Goal: Task Accomplishment & Management: Complete application form

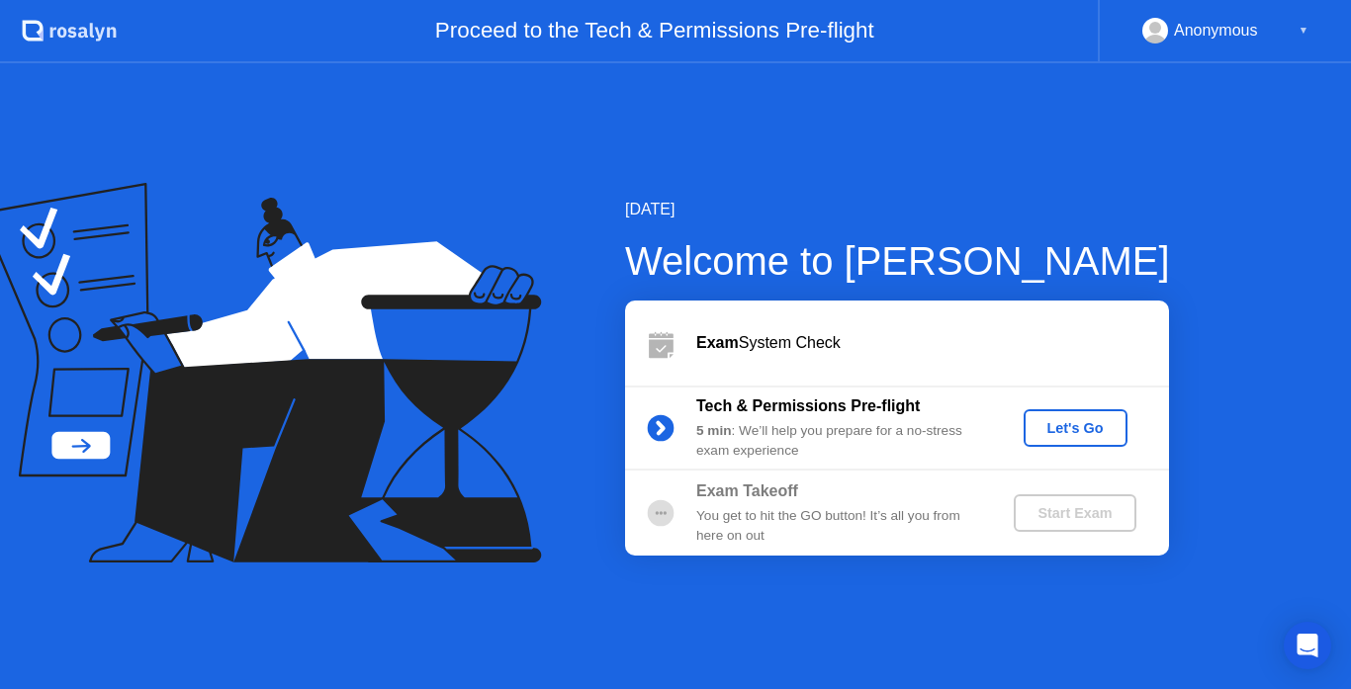
click at [1086, 426] on div "Let's Go" at bounding box center [1075, 428] width 88 height 16
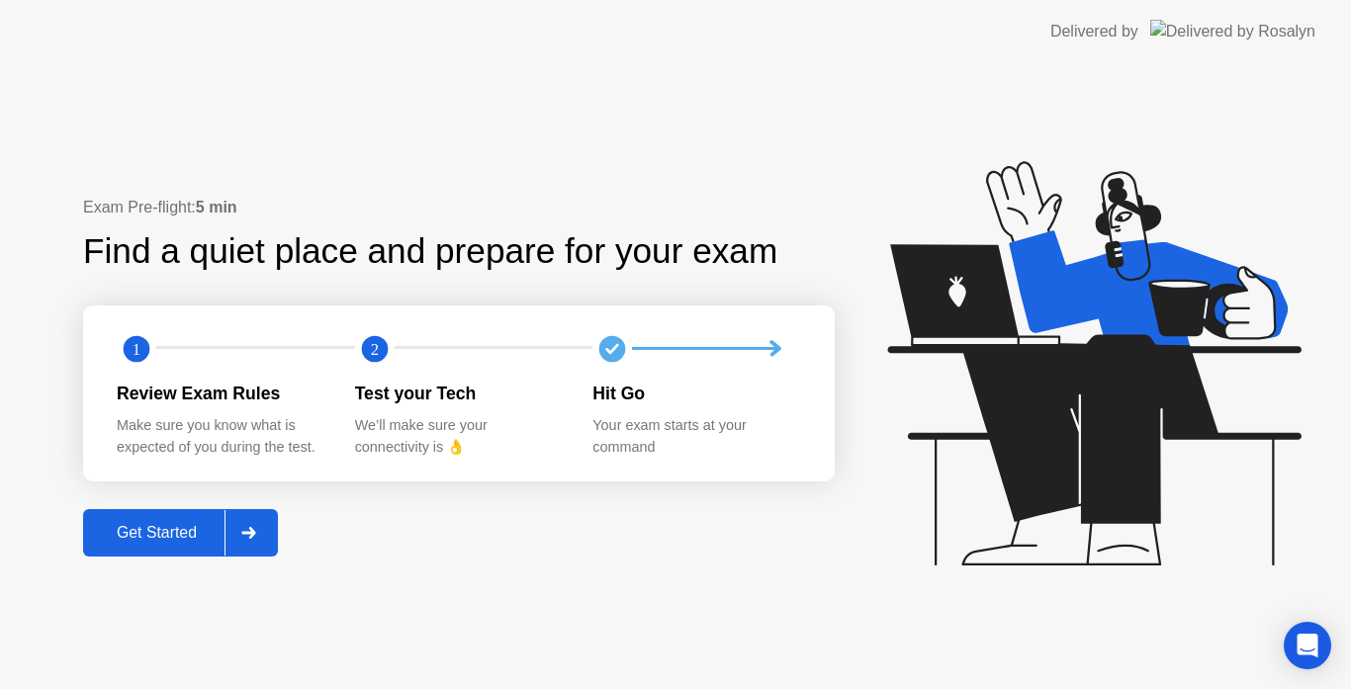
click at [186, 528] on div "Get Started" at bounding box center [156, 533] width 135 height 18
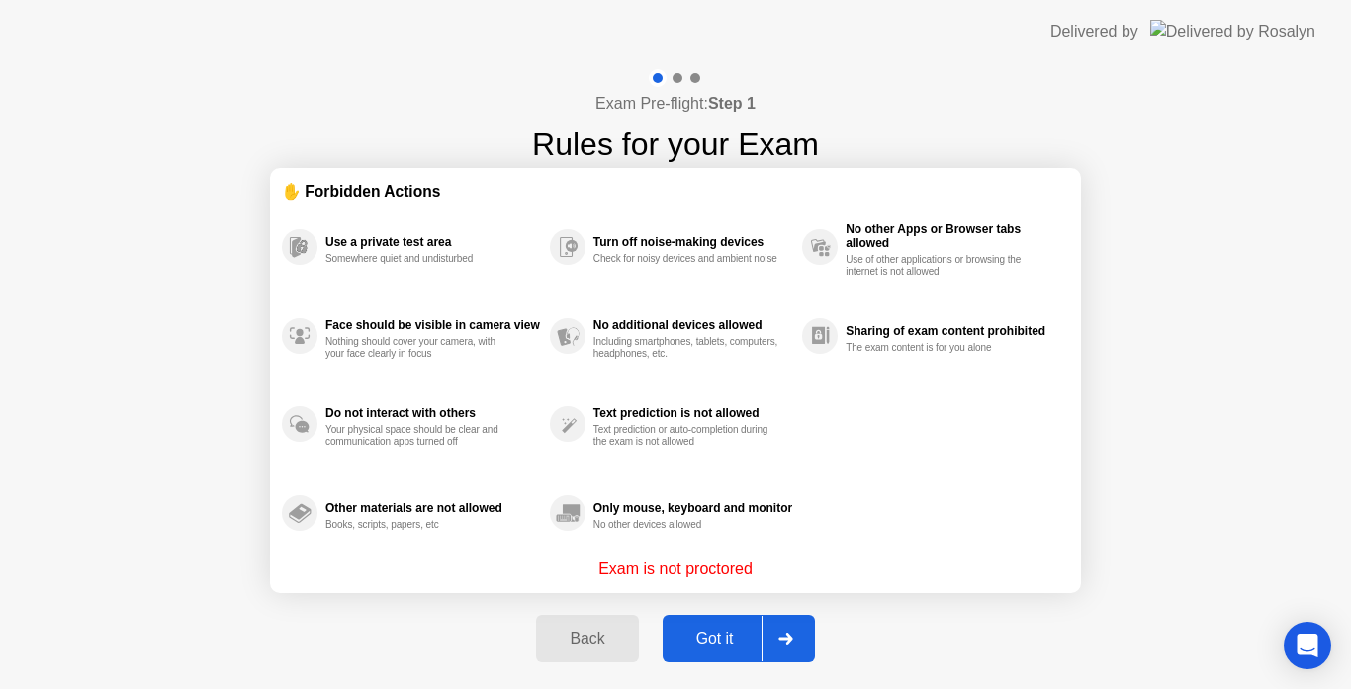
click at [715, 632] on div "Got it" at bounding box center [714, 639] width 93 height 18
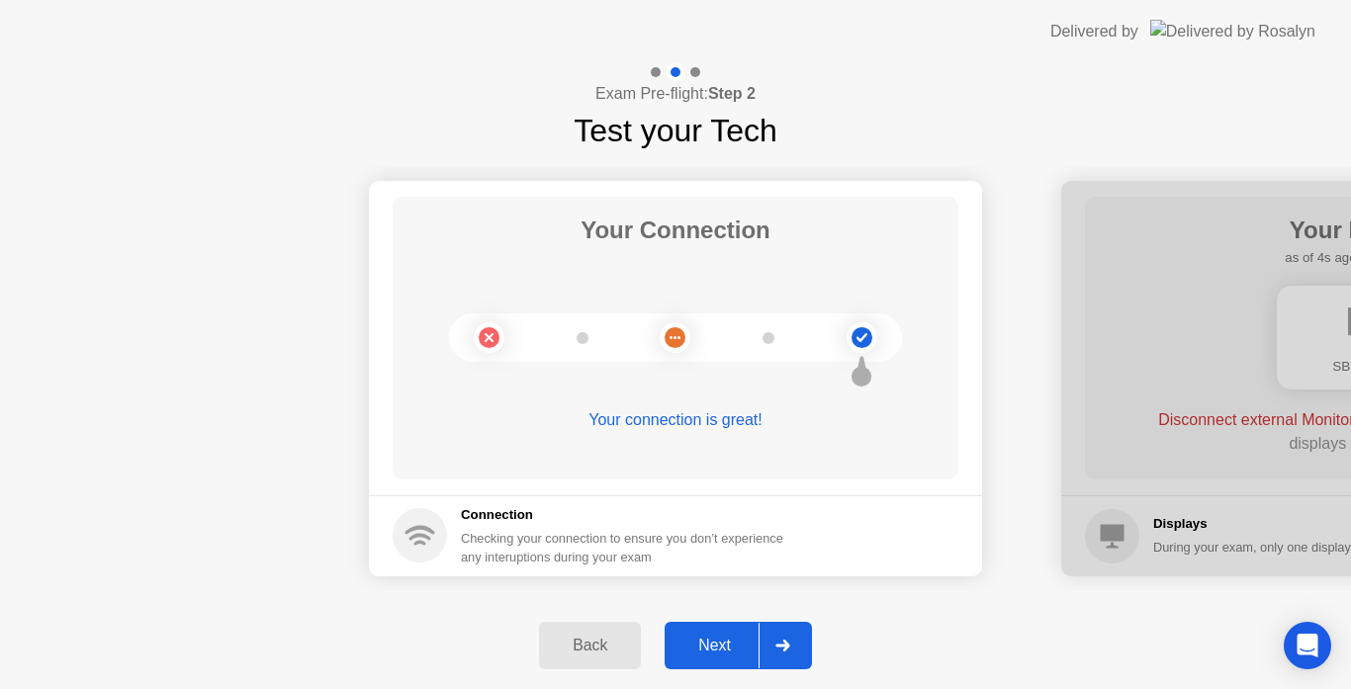
click at [728, 647] on div "Next" at bounding box center [714, 646] width 88 height 18
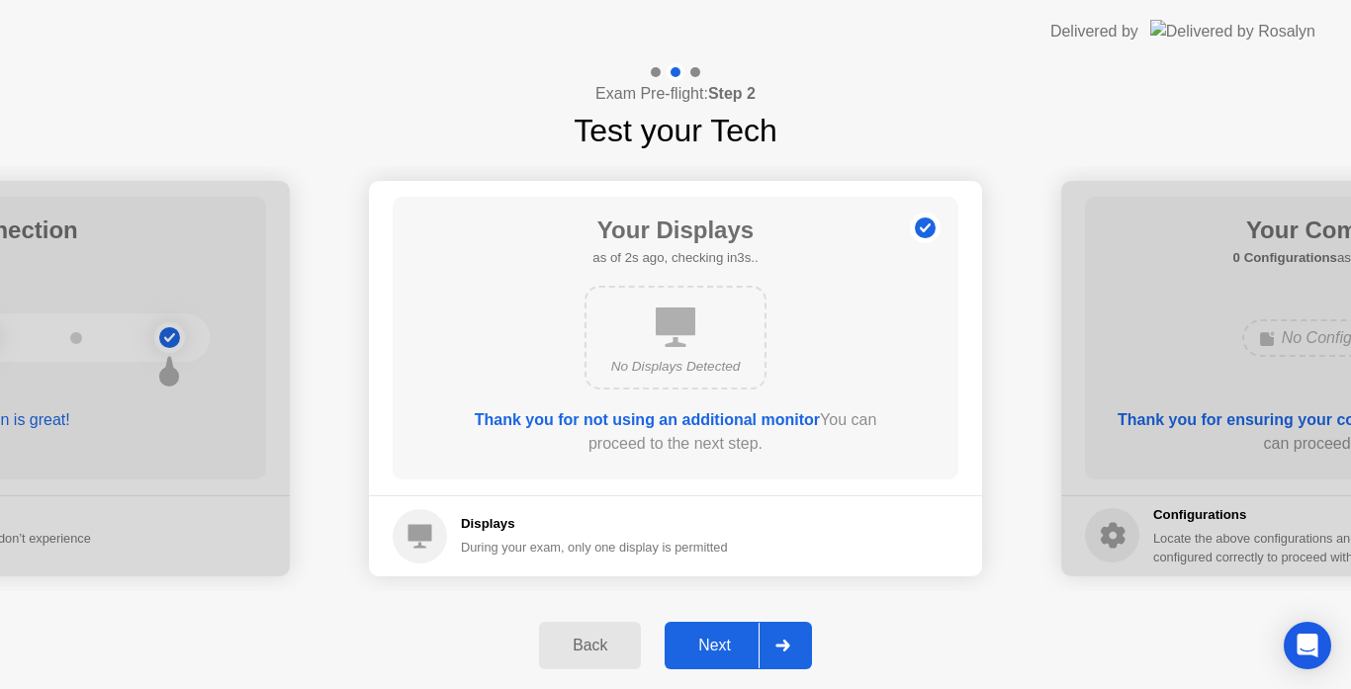
click at [718, 645] on div "Next" at bounding box center [714, 646] width 88 height 18
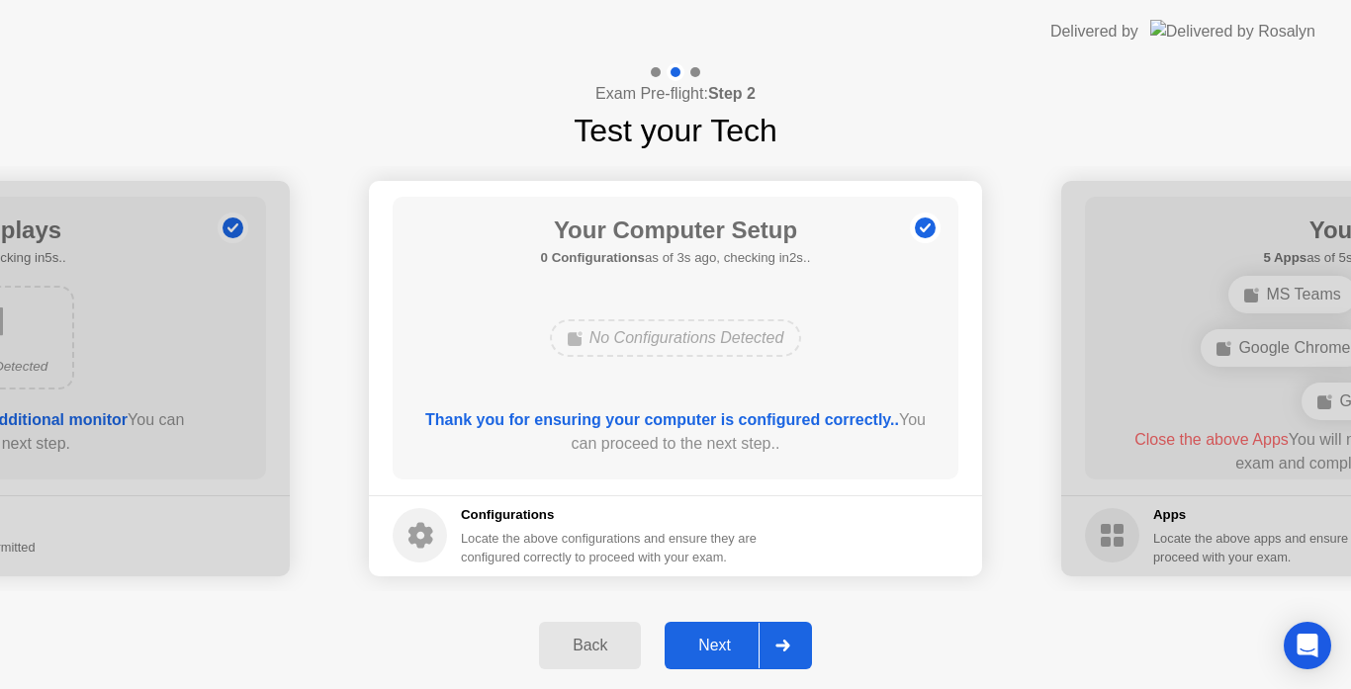
click at [724, 652] on div "Next" at bounding box center [714, 646] width 88 height 18
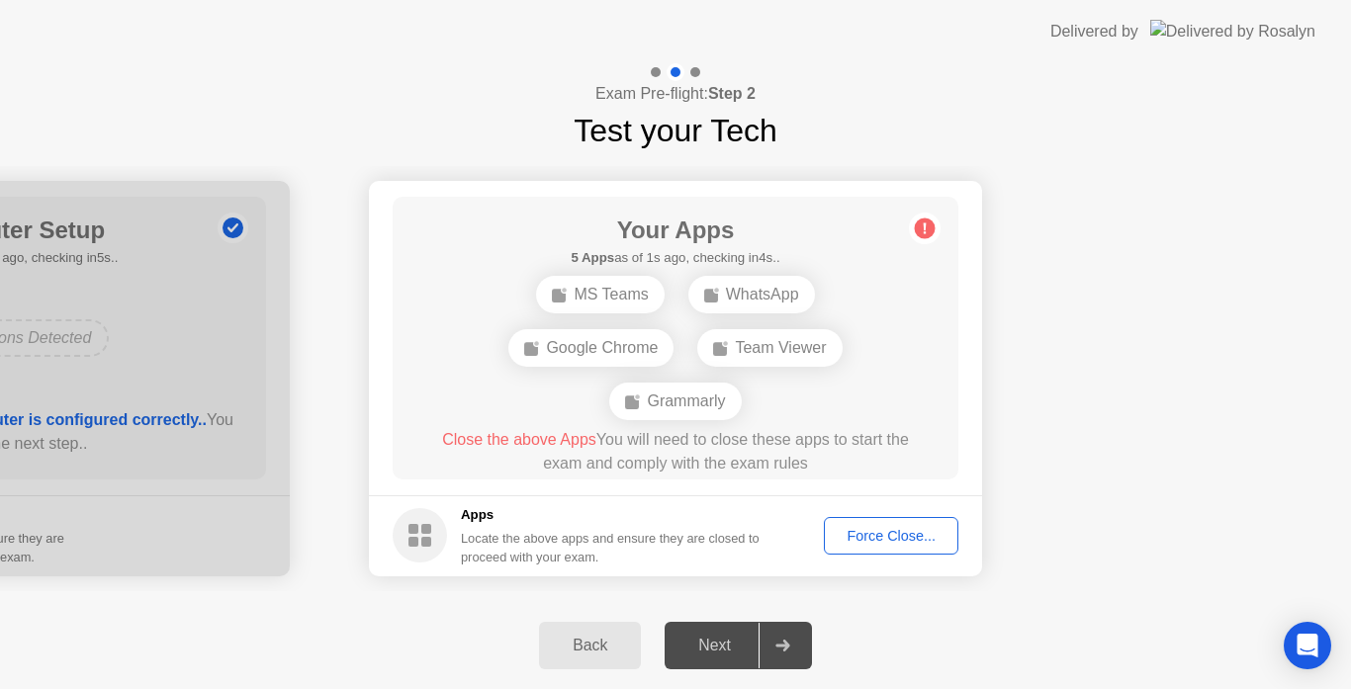
click at [760, 539] on div "Locate the above apps and ensure they are closed to proceed with your exam." at bounding box center [611, 548] width 300 height 38
click at [860, 539] on div "Force Close..." at bounding box center [890, 536] width 121 height 16
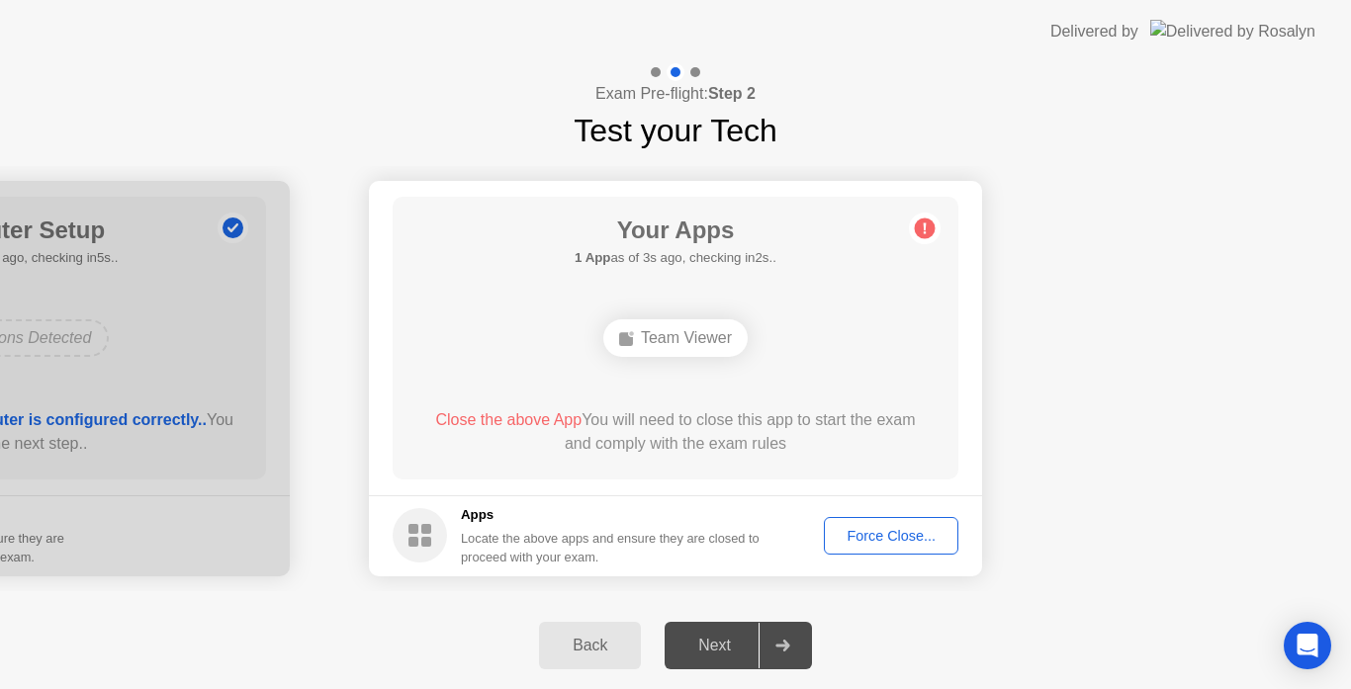
click at [907, 532] on div "Force Close..." at bounding box center [890, 536] width 121 height 16
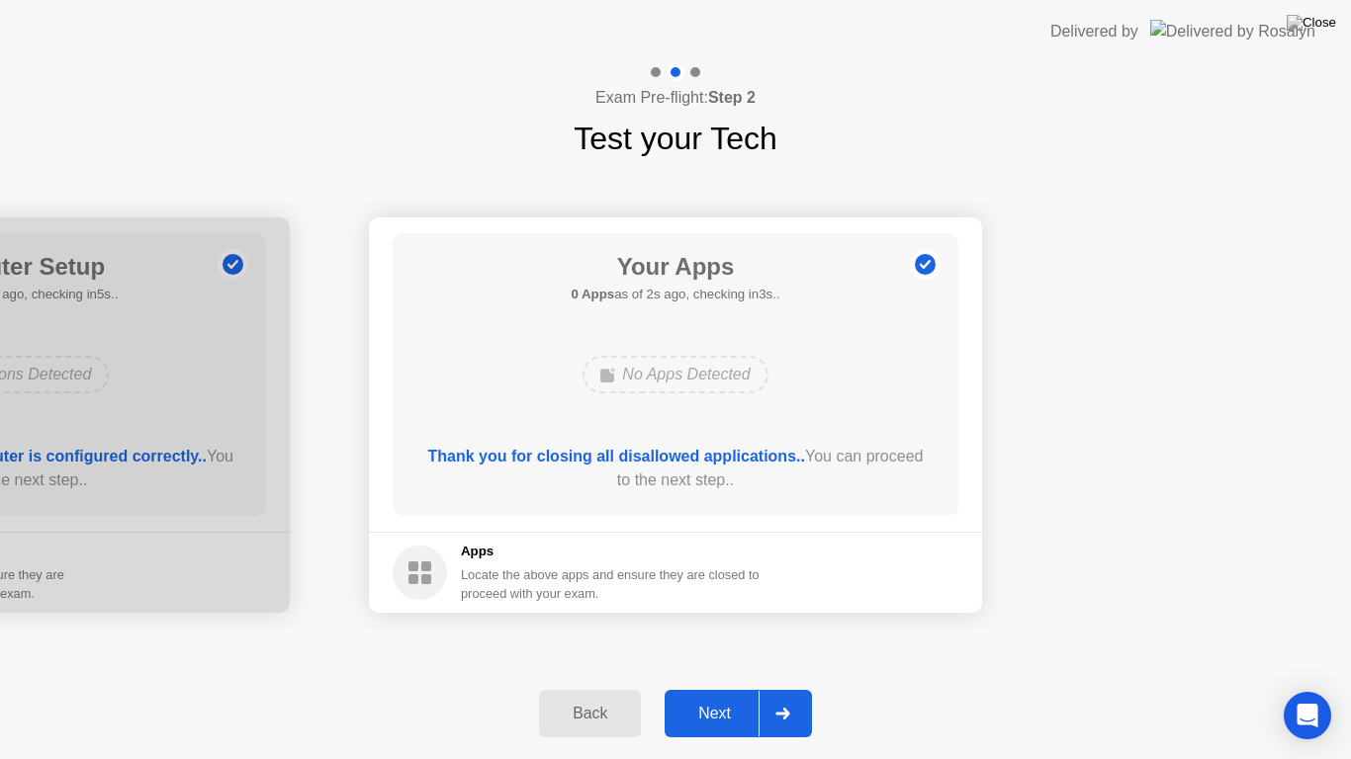
click at [720, 688] on div "Next" at bounding box center [714, 714] width 88 height 18
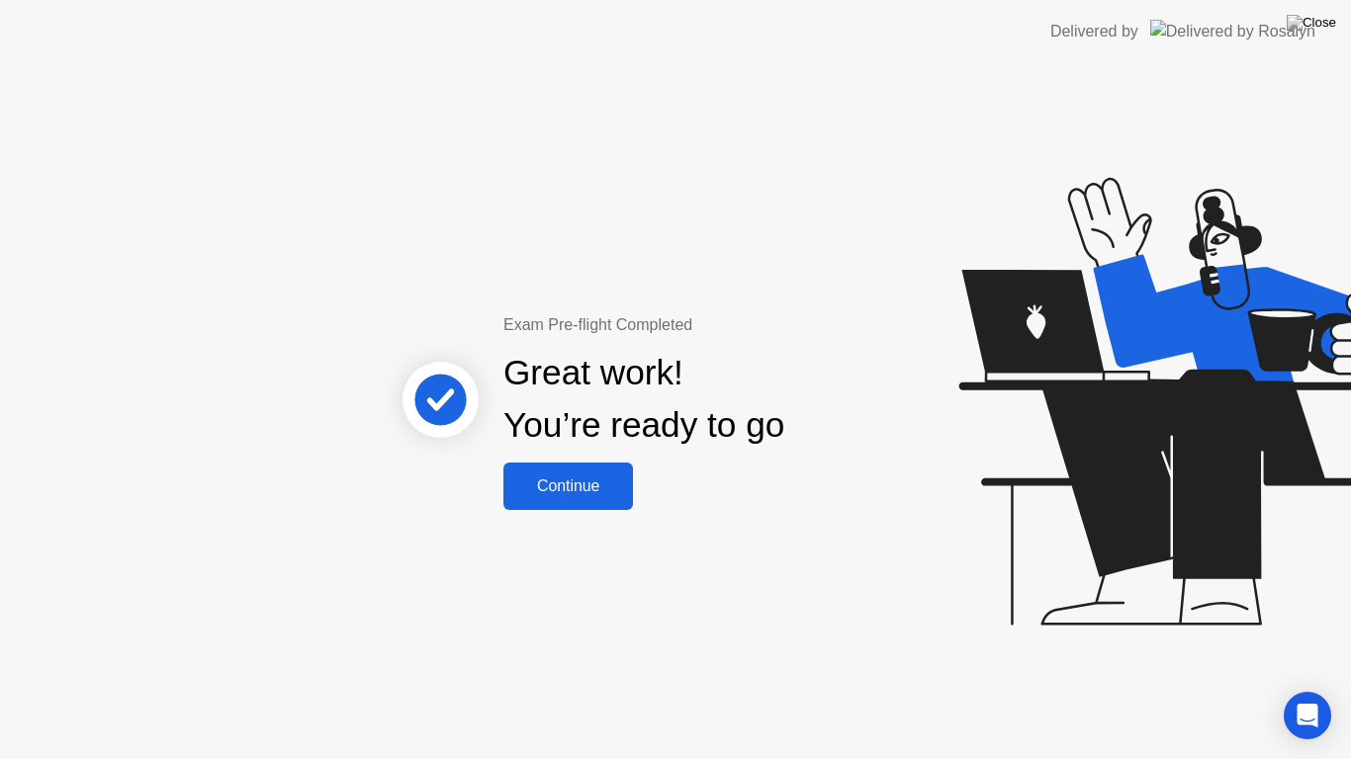
click at [557, 486] on div "Continue" at bounding box center [568, 487] width 118 height 18
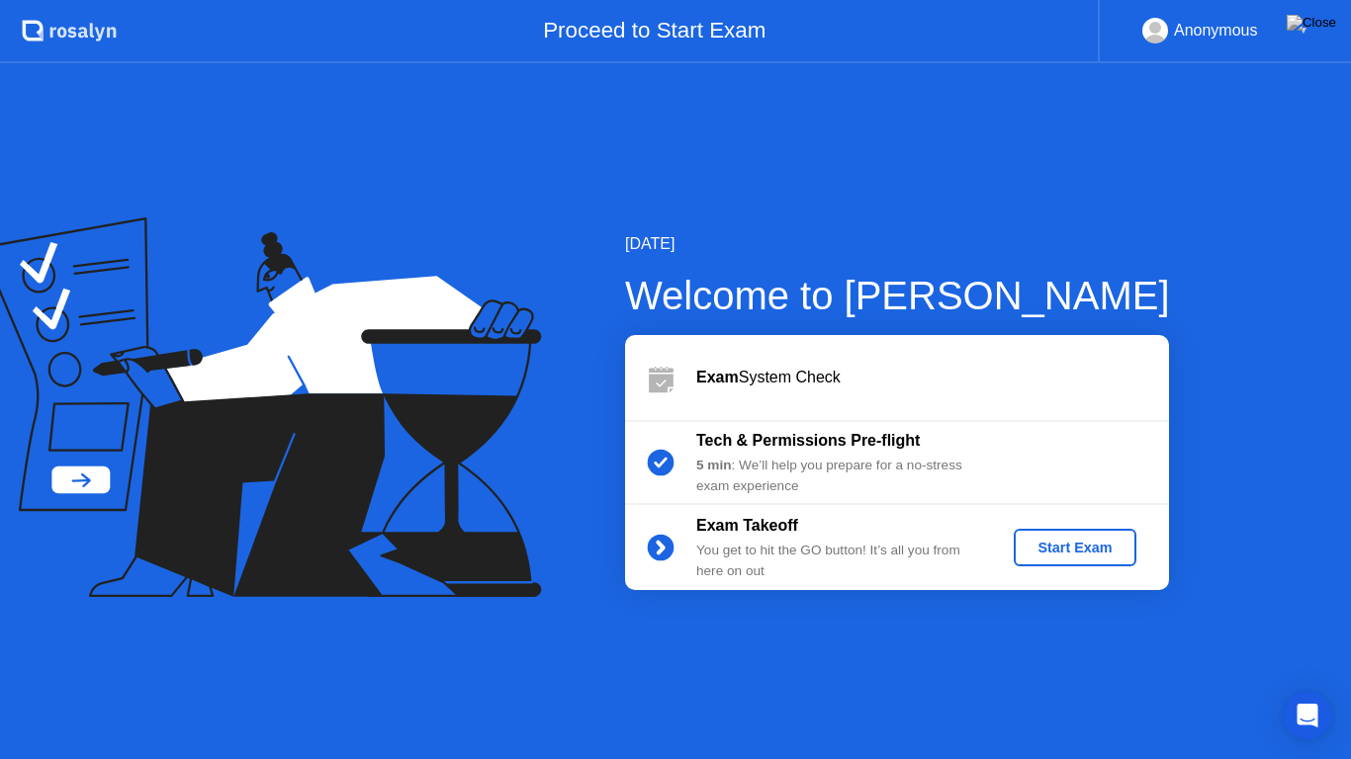
click at [1090, 549] on div "Start Exam" at bounding box center [1074, 548] width 106 height 16
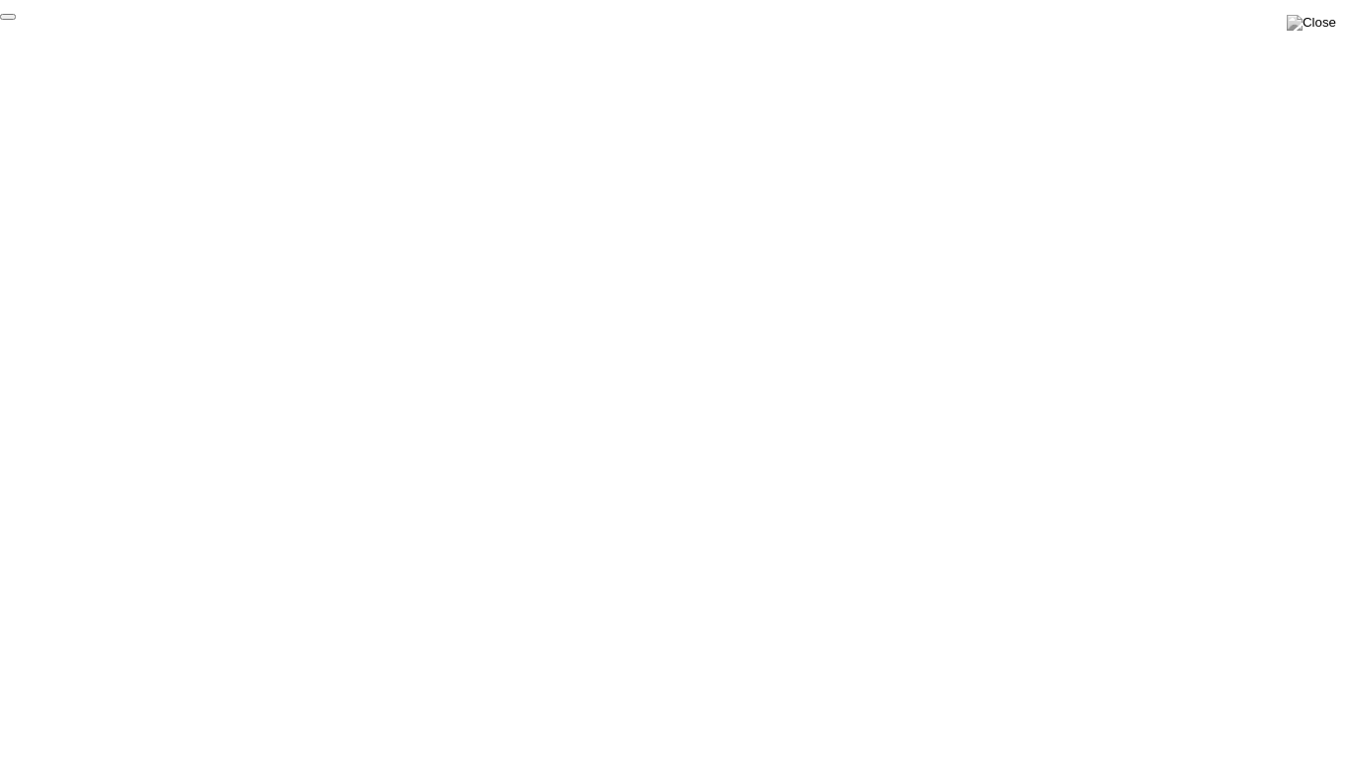
click div "End Proctoring Session"
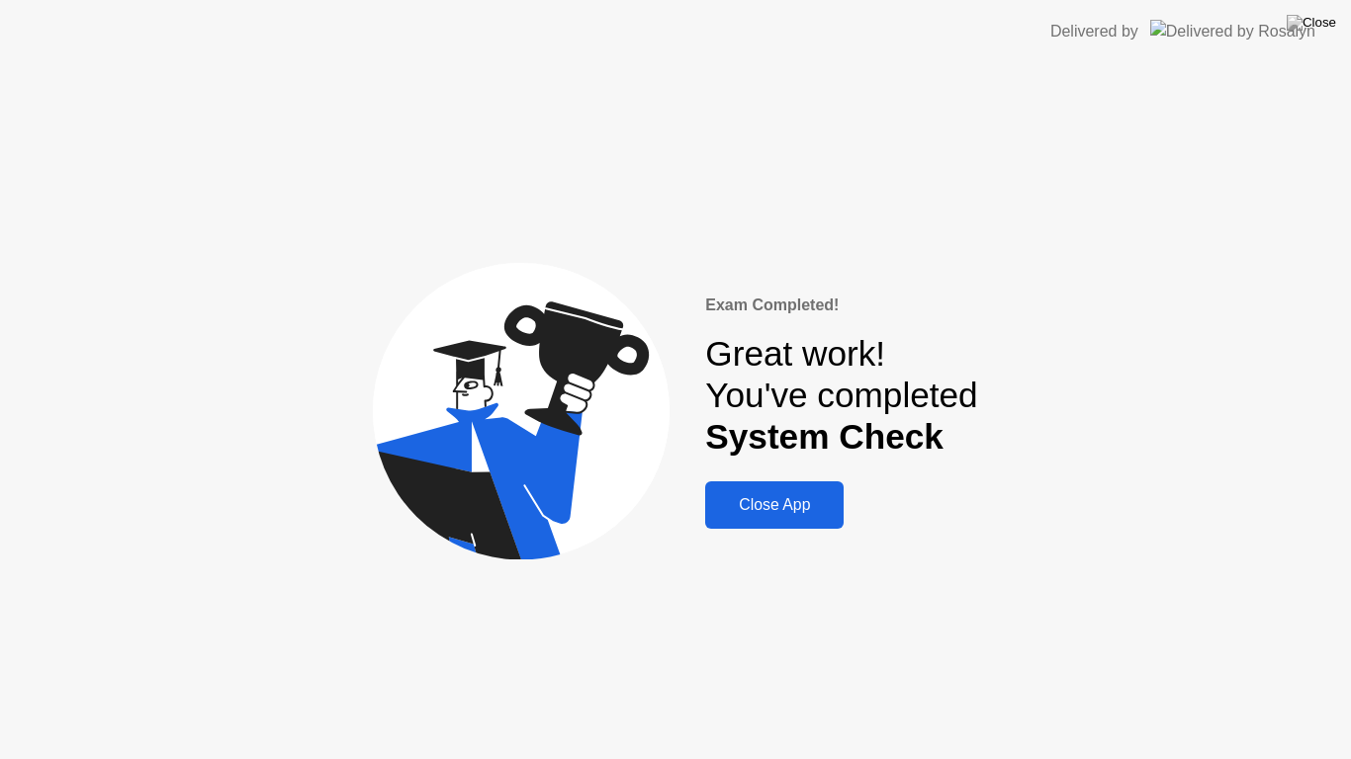
click at [779, 508] on div "Close App" at bounding box center [774, 505] width 127 height 18
